Goal: Information Seeking & Learning: Learn about a topic

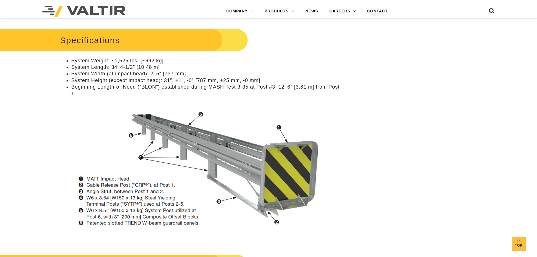
scroll to position [535, 0]
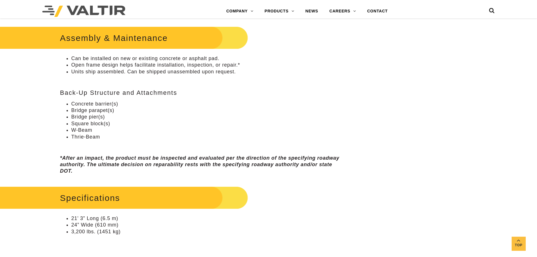
scroll to position [422, 0]
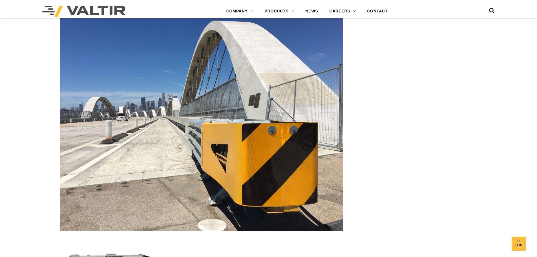
scroll to position [1070, 0]
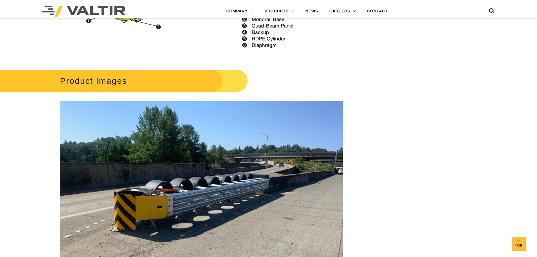
scroll to position [845, 0]
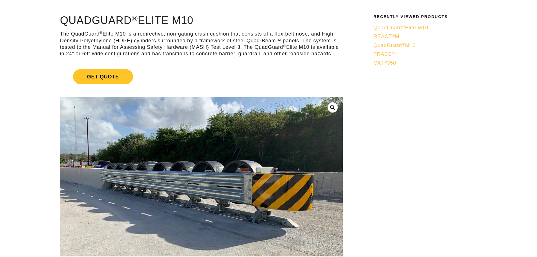
scroll to position [56, 0]
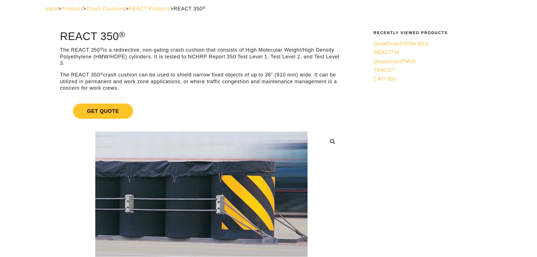
scroll to position [56, 0]
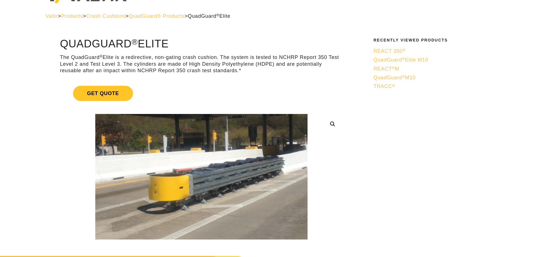
scroll to position [28, 0]
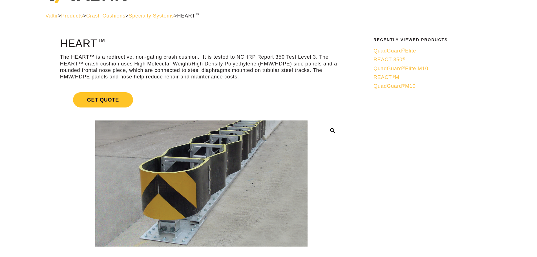
scroll to position [28, 0]
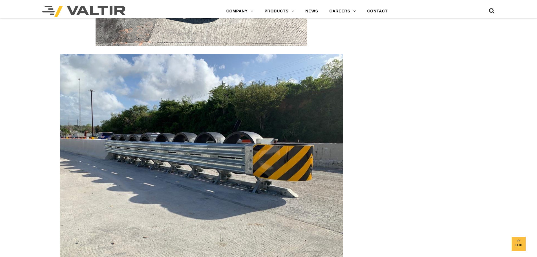
scroll to position [1324, 0]
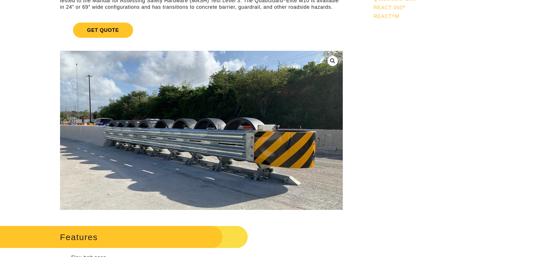
scroll to position [225, 0]
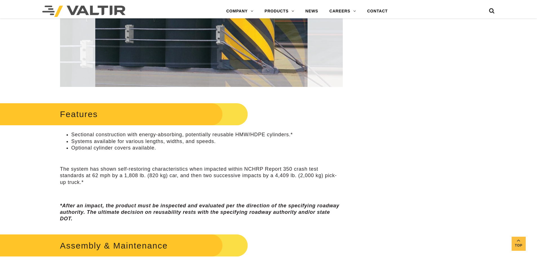
scroll to position [197, 0]
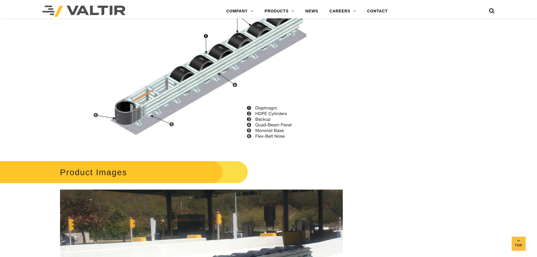
scroll to position [676, 0]
